Goal: Communication & Community: Answer question/provide support

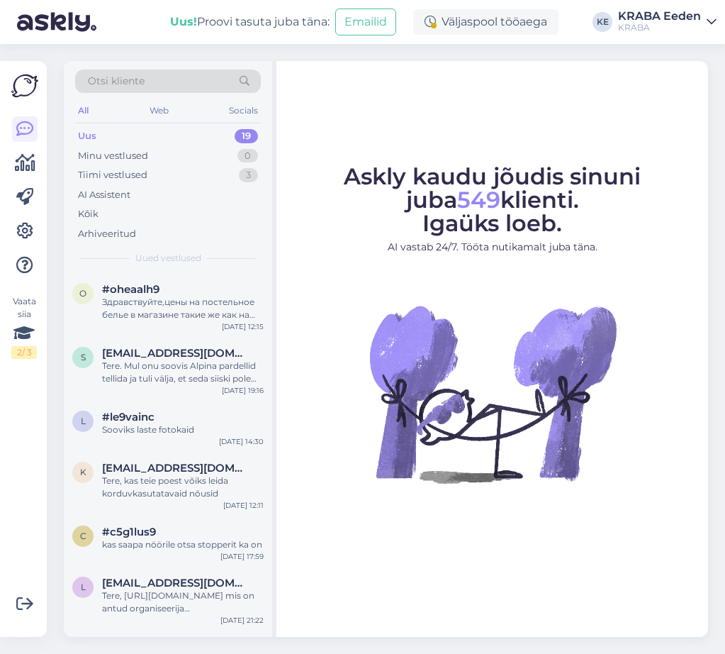
click at [160, 157] on div "Minu vestlused 0" at bounding box center [168, 156] width 186 height 20
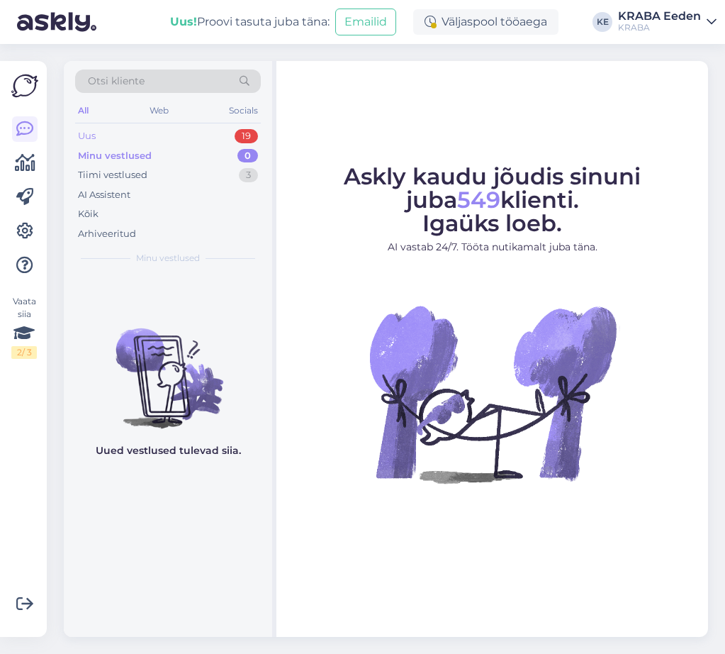
click at [160, 126] on div "Uus 19" at bounding box center [168, 136] width 186 height 20
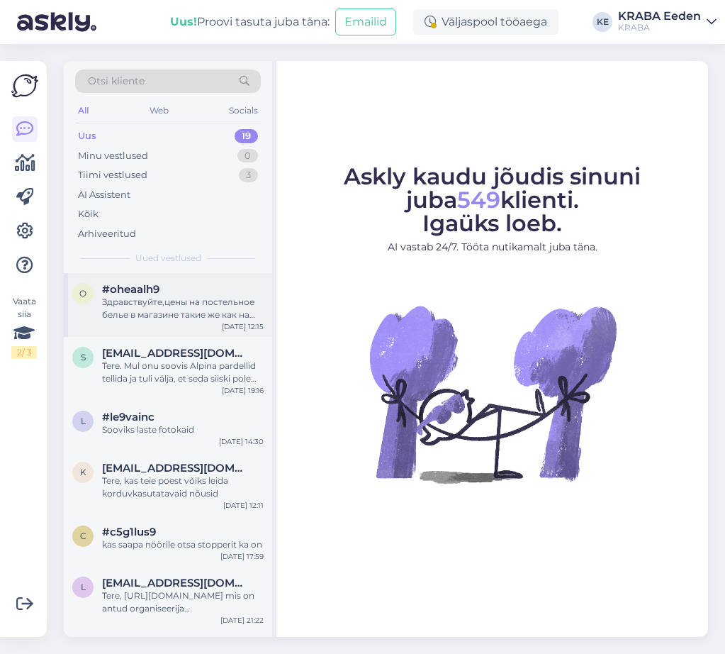
click at [191, 303] on div "Здравствуйте,цены на постельное белье в магазине такие же как на сайте,или скид…" at bounding box center [183, 309] width 162 height 26
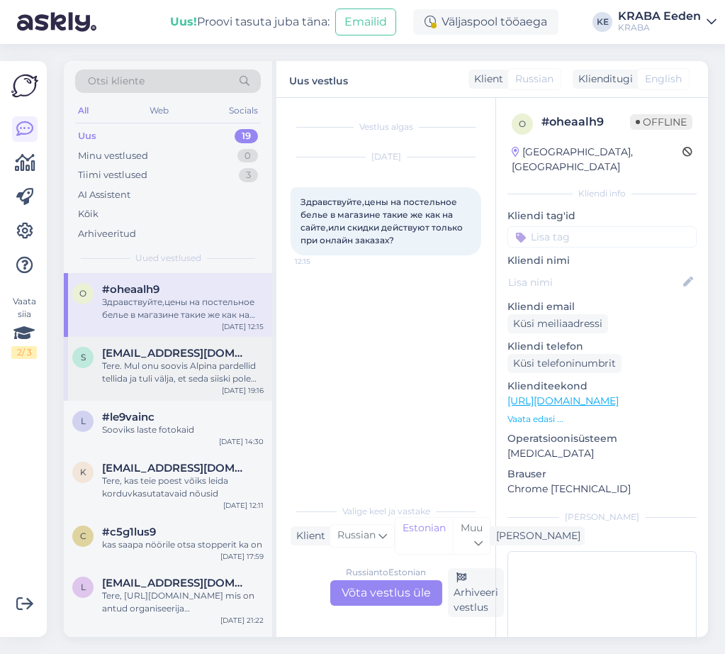
click at [199, 352] on span "[EMAIL_ADDRESS][DOMAIN_NAME]" at bounding box center [175, 353] width 147 height 13
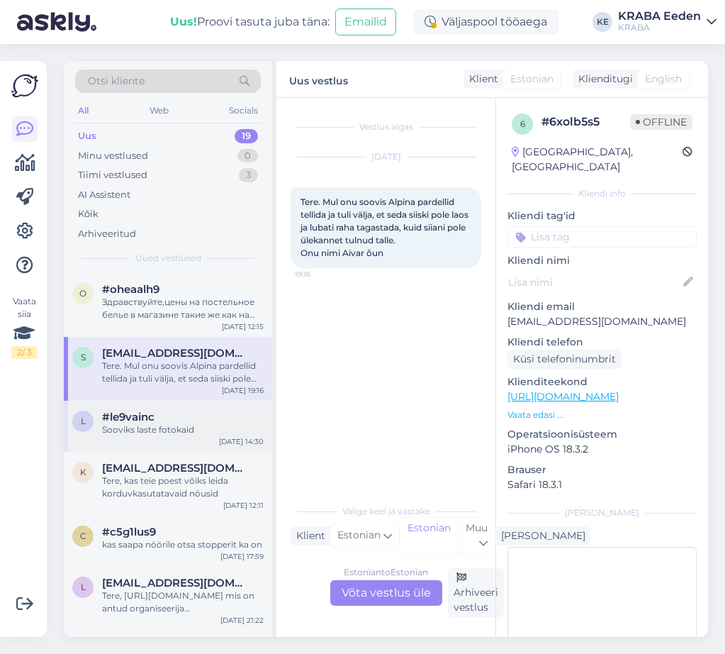
click at [213, 427] on div "Sooviks laste fotokaid" at bounding box center [183, 429] width 162 height 13
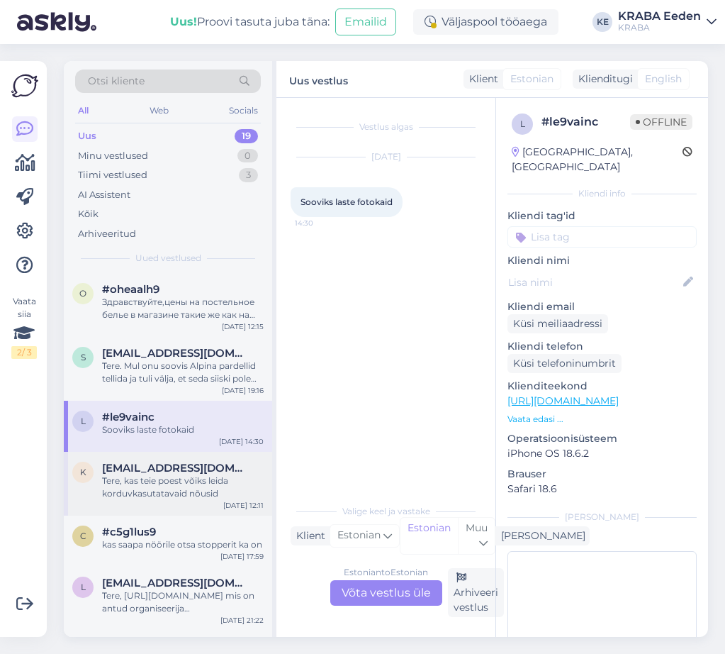
click at [201, 476] on div "Tere, kas teie poest võiks leida korduvkasutatavaid nõusid" at bounding box center [183, 487] width 162 height 26
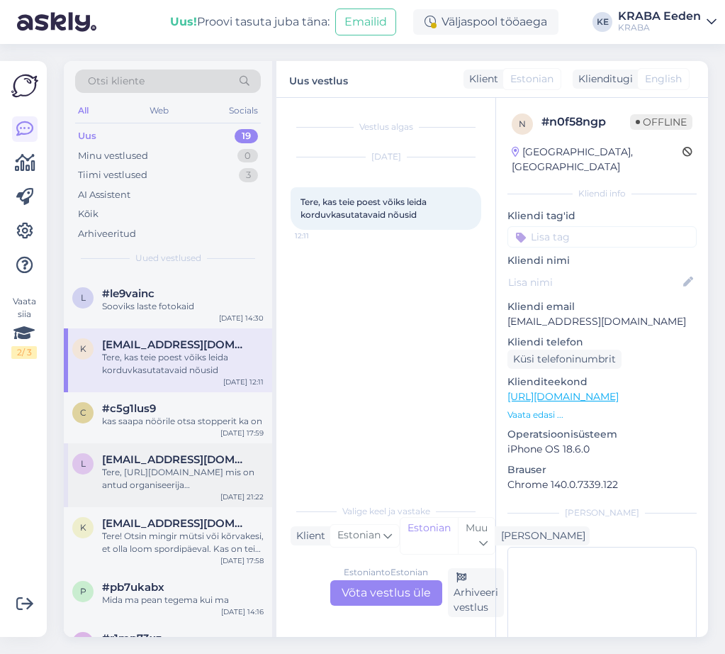
scroll to position [142, 0]
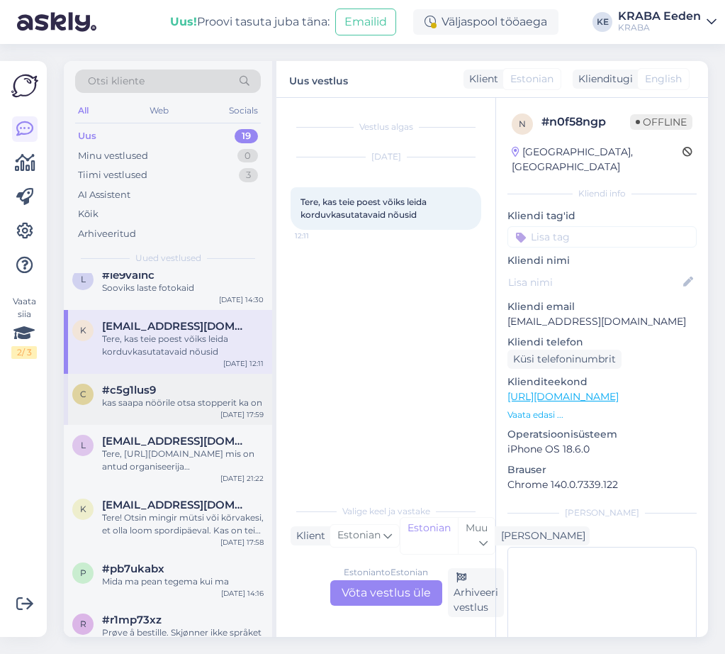
click at [172, 413] on div "c #c5g1lus9 kas saapa nöörile otsa stopperit ka on [DATE] 17:59" at bounding box center [168, 399] width 208 height 51
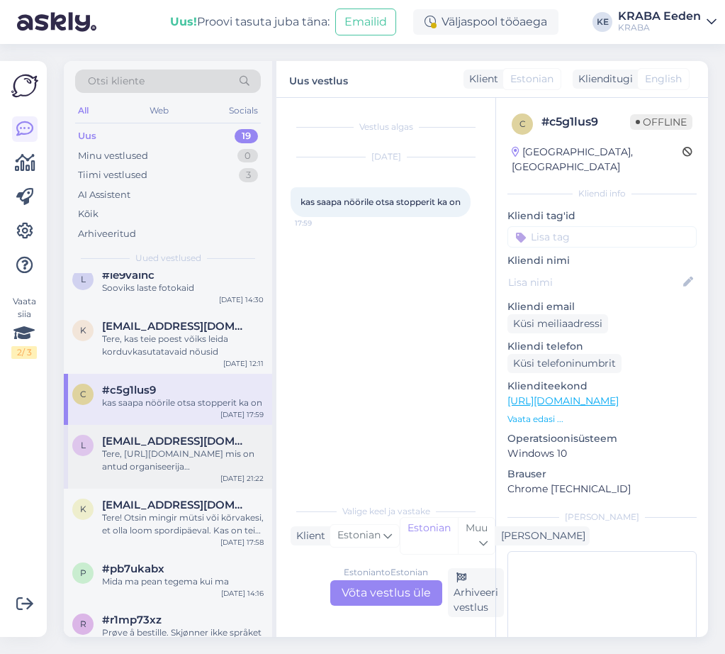
click at [183, 442] on span "[EMAIL_ADDRESS][DOMAIN_NAME]" at bounding box center [175, 441] width 147 height 13
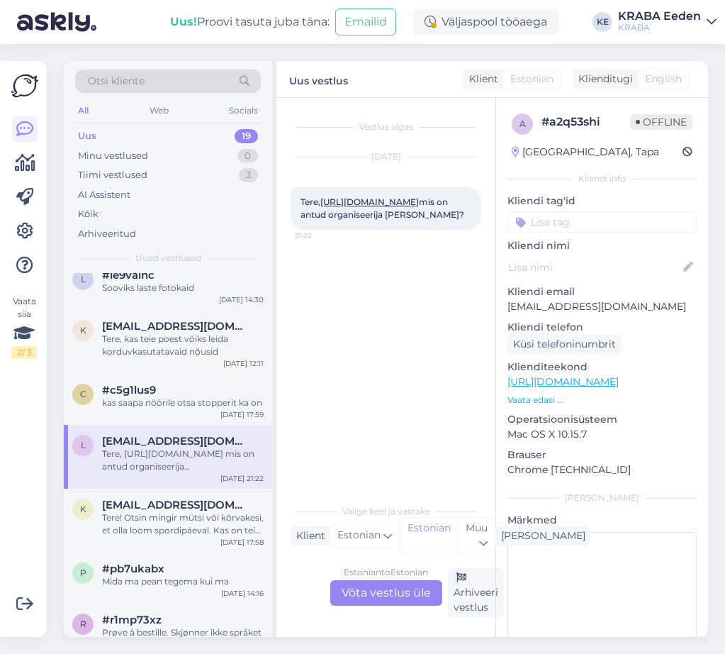
scroll to position [213, 0]
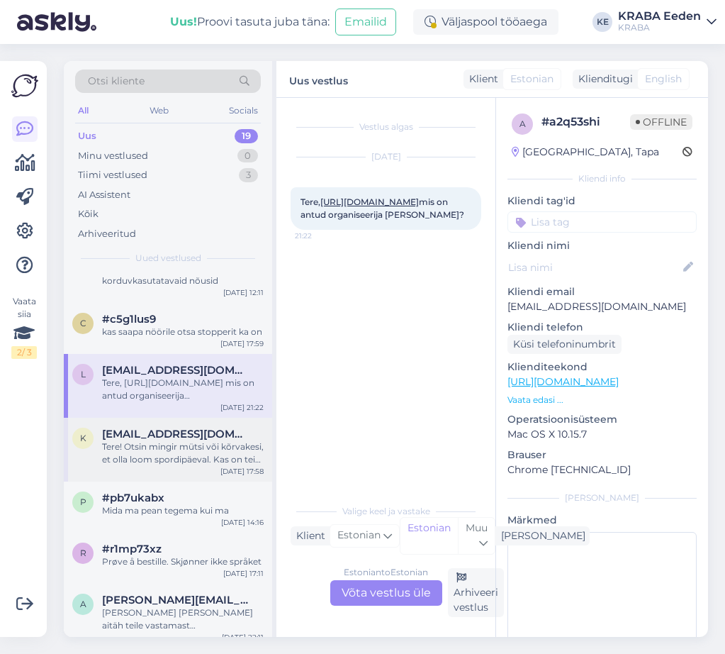
click at [184, 431] on span "[EMAIL_ADDRESS][DOMAIN_NAME]" at bounding box center [175, 434] width 147 height 13
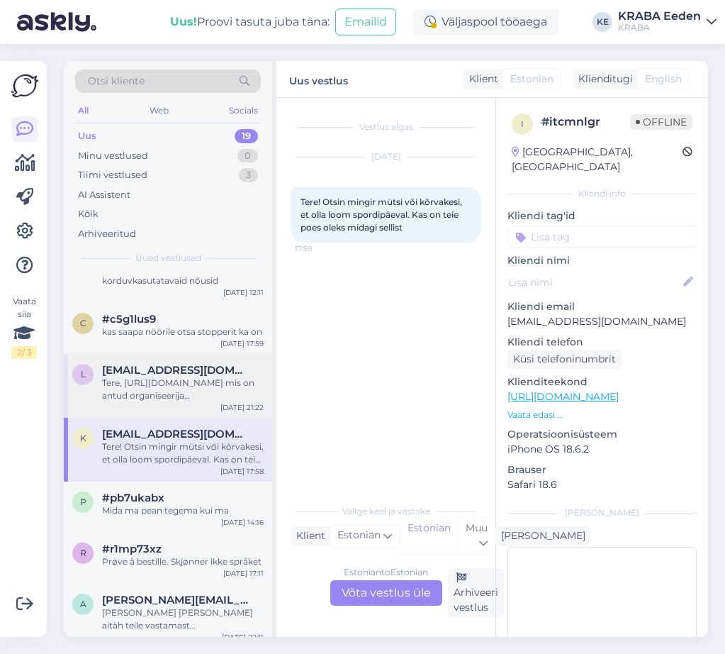
click at [186, 399] on div "Tere, [URL][DOMAIN_NAME] mis on antud organiseerija [PERSON_NAME]?" at bounding box center [183, 390] width 162 height 26
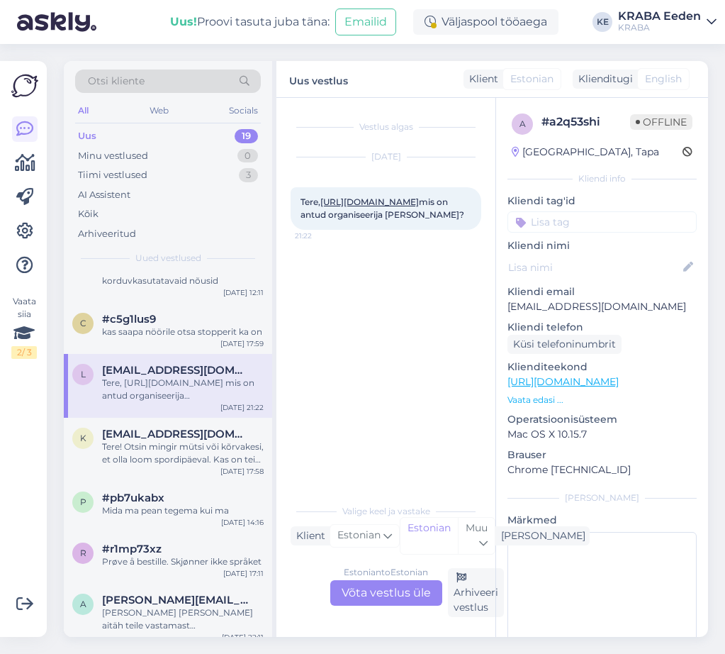
click at [367, 207] on link "[URL][DOMAIN_NAME]" at bounding box center [370, 201] width 99 height 11
click at [182, 442] on div "Tere! Otsin mingir mütsi või kõrvakesi, et olla loom spordipäeval. Kas on teie …" at bounding box center [183, 453] width 162 height 26
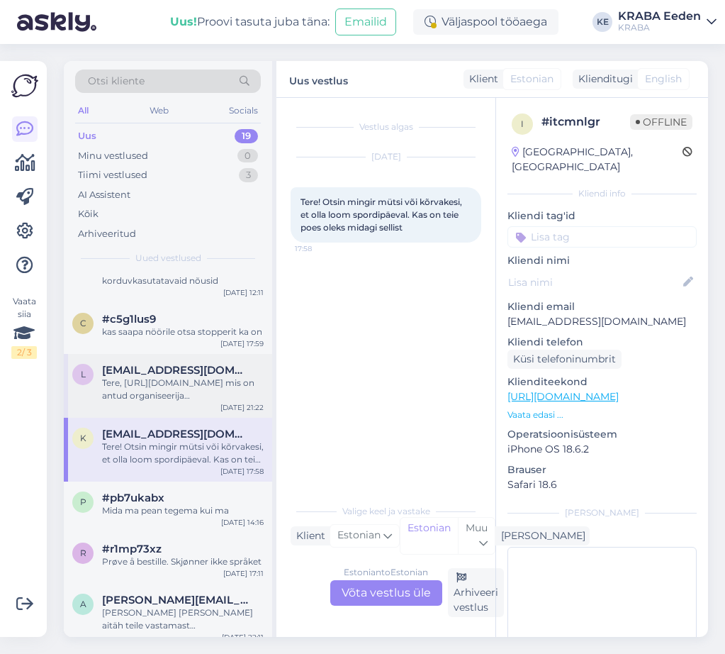
scroll to position [0, 0]
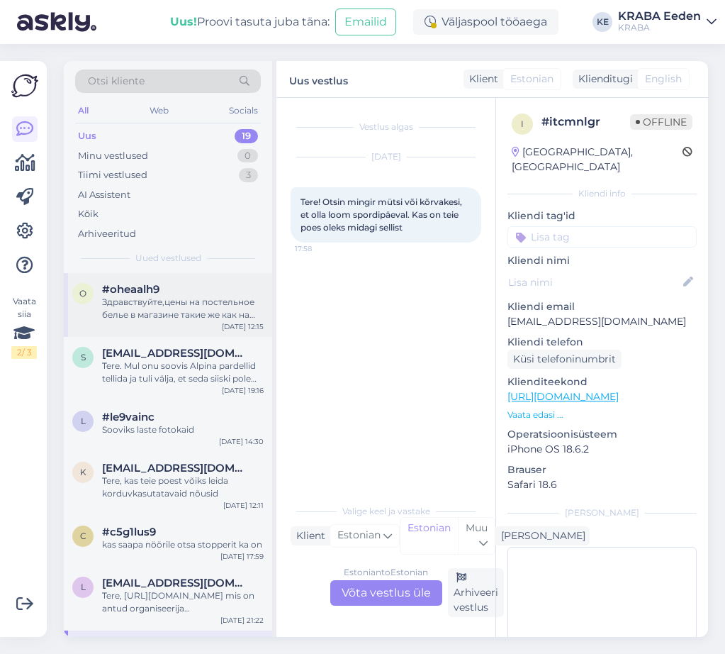
click at [208, 313] on div "Здравствуйте,цены на постельное белье в магазине такие же как на сайте,или скид…" at bounding box center [183, 309] width 162 height 26
